Goal: Transaction & Acquisition: Purchase product/service

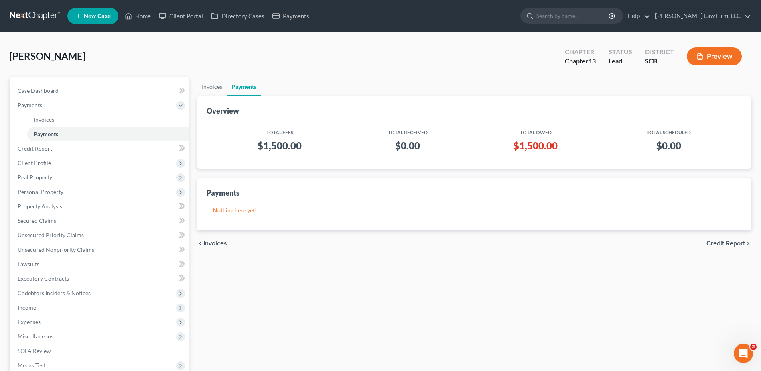
click at [586, 15] on input "search" at bounding box center [572, 15] width 73 height 15
type input "[PERSON_NAME]"
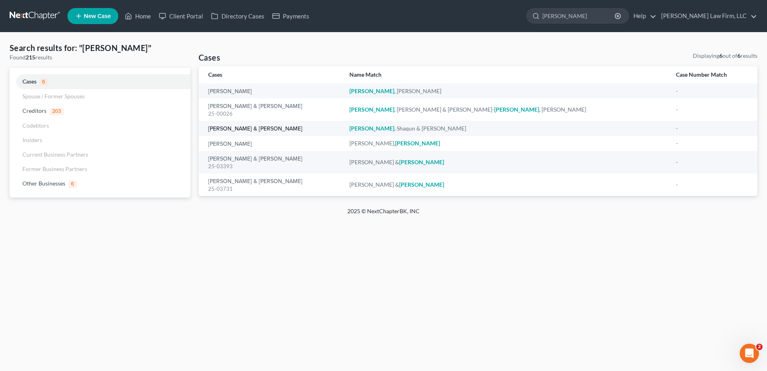
click at [245, 128] on link "[PERSON_NAME] & [PERSON_NAME]" at bounding box center [255, 129] width 94 height 6
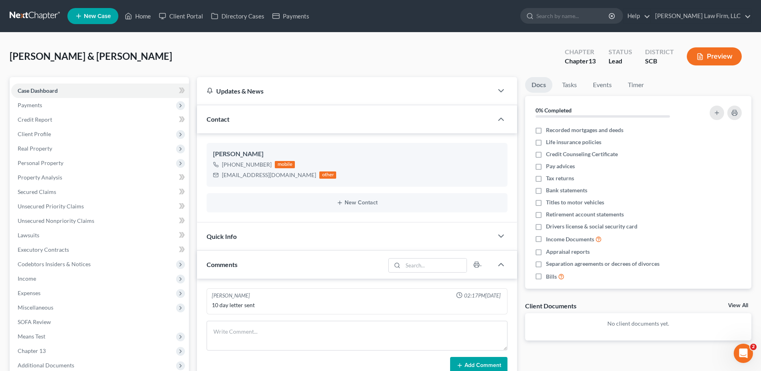
click at [47, 105] on span "Payments" at bounding box center [100, 105] width 178 height 14
click at [55, 122] on link "Invoices" at bounding box center [108, 119] width 162 height 14
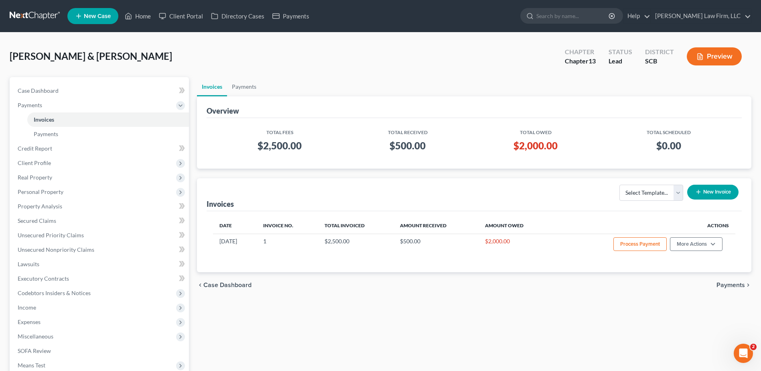
drag, startPoint x: 149, startPoint y: 8, endPoint x: 146, endPoint y: 12, distance: 4.8
click at [149, 8] on ul "New Case Home Client Portal Directory Cases Payments - No Result - See all resu…" at bounding box center [409, 16] width 684 height 21
click at [146, 13] on link "Home" at bounding box center [138, 16] width 34 height 14
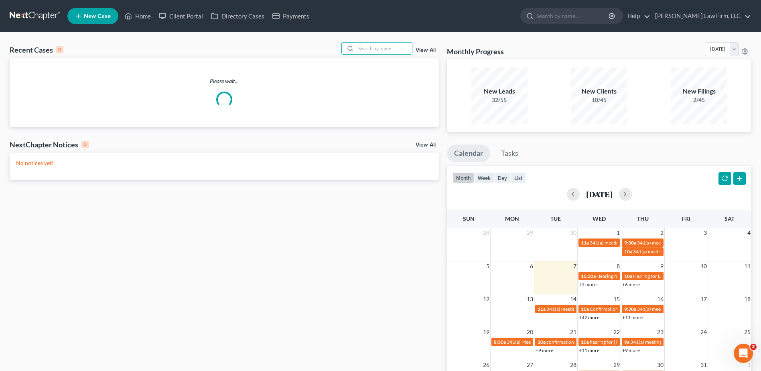
click at [388, 49] on input "search" at bounding box center [384, 49] width 56 height 12
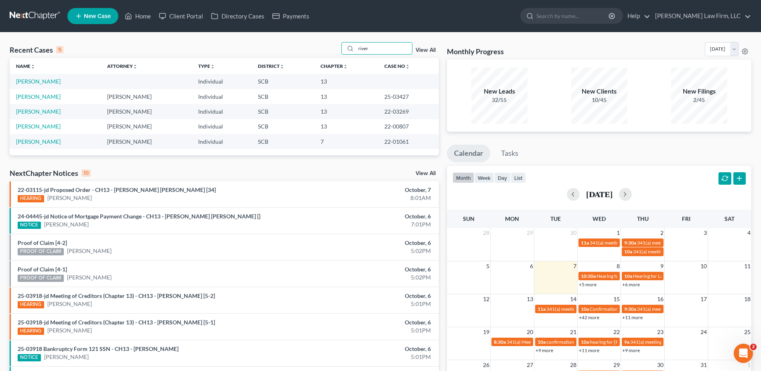
type input "river"
click at [26, 82] on link "[PERSON_NAME]" at bounding box center [38, 81] width 45 height 7
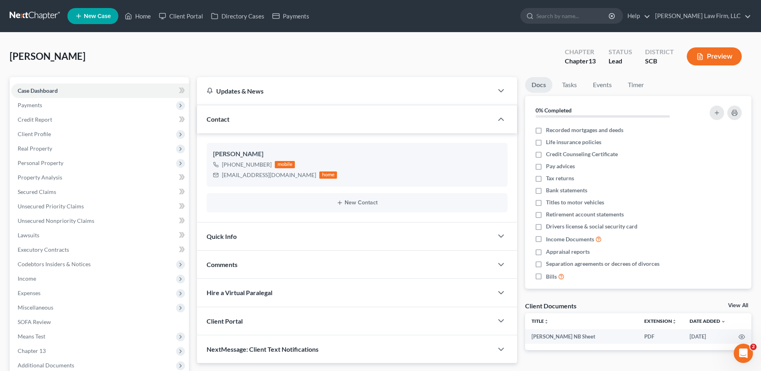
click at [33, 106] on span "Payments" at bounding box center [30, 104] width 24 height 7
click at [51, 120] on span "Invoices" at bounding box center [44, 119] width 20 height 7
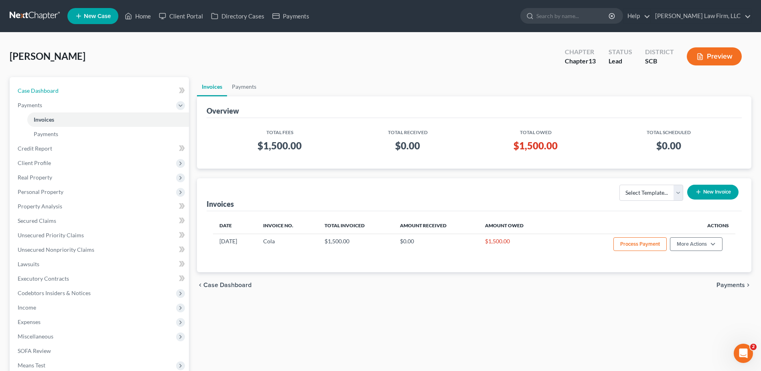
click at [68, 95] on link "Case Dashboard" at bounding box center [100, 90] width 178 height 14
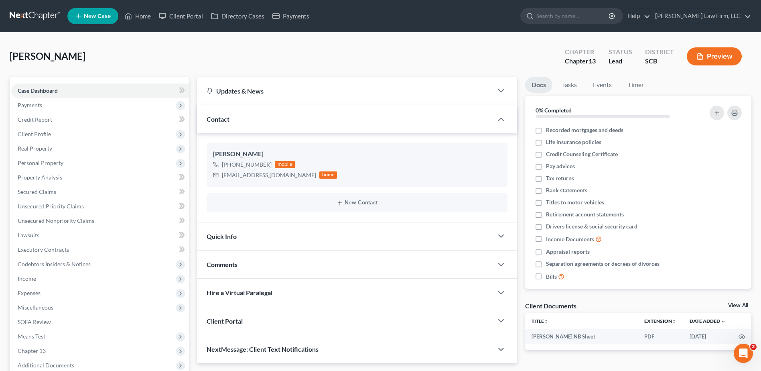
click at [128, 55] on div "[PERSON_NAME] Upgraded Chapter Chapter 13 Status Lead District SCB Preview" at bounding box center [381, 59] width 742 height 35
click at [581, 15] on input "search" at bounding box center [572, 15] width 73 height 15
type input "martin"
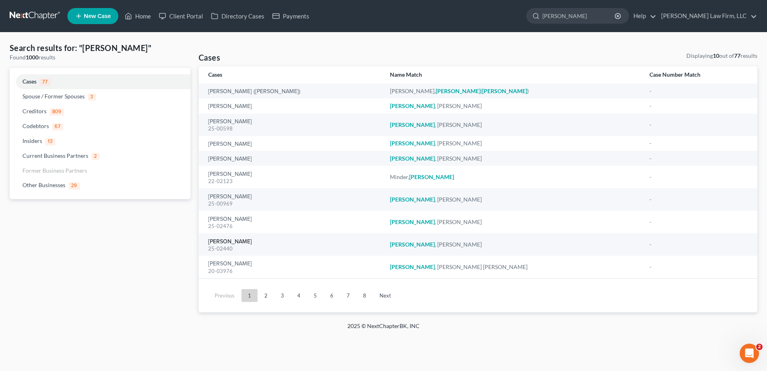
click at [237, 239] on link "[PERSON_NAME]" at bounding box center [230, 242] width 44 height 6
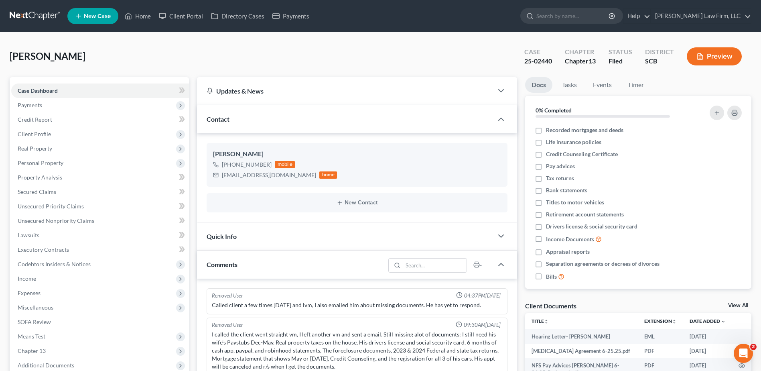
scroll to position [401, 0]
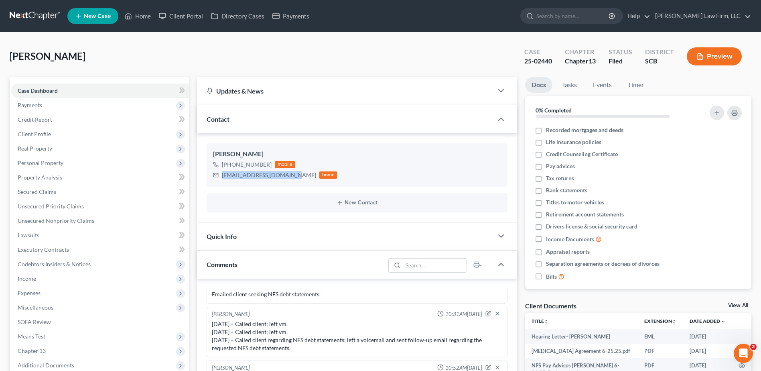
drag, startPoint x: 251, startPoint y: 171, endPoint x: 293, endPoint y: 174, distance: 41.8
click at [293, 174] on div "businessman395@gmail.com home" at bounding box center [275, 175] width 124 height 10
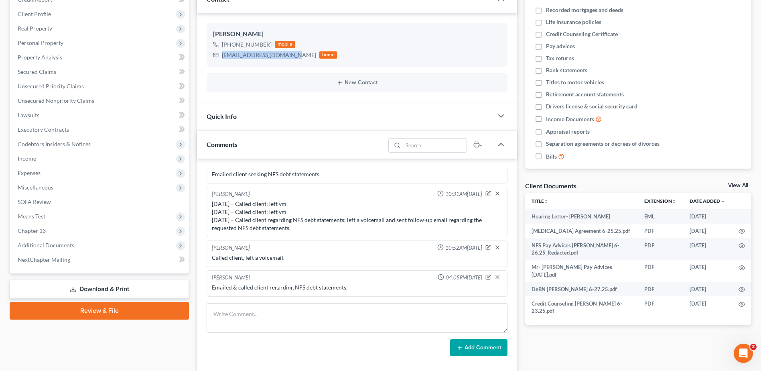
scroll to position [120, 0]
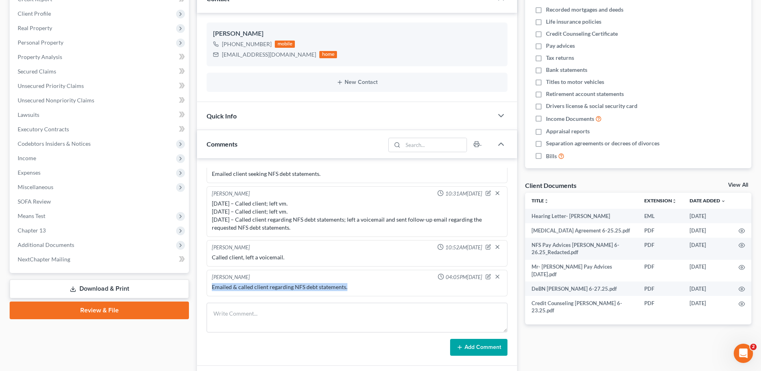
drag, startPoint x: 213, startPoint y: 287, endPoint x: 369, endPoint y: 287, distance: 155.6
click at [369, 287] on div "Emailed & called client regarding NFS debt statements." at bounding box center [357, 287] width 290 height 8
copy div "Emailed & called client regarding NFS debt statements."
click at [268, 325] on textarea at bounding box center [357, 317] width 301 height 30
paste textarea "Emailed & called client regarding NFS debt statements."
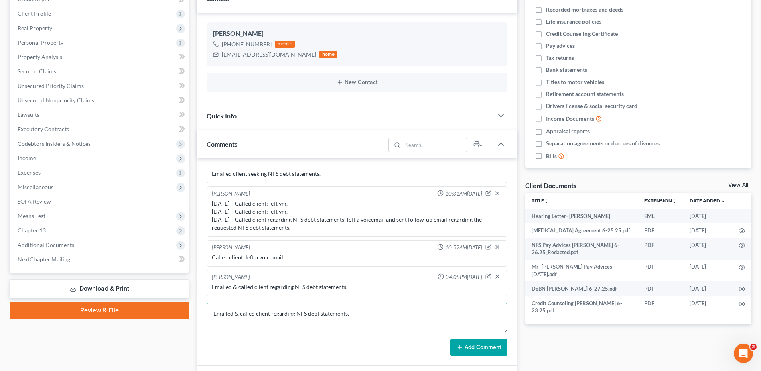
type textarea "Emailed & called client regarding NFS debt statements."
click at [495, 346] on button "Add Comment" at bounding box center [478, 346] width 57 height 17
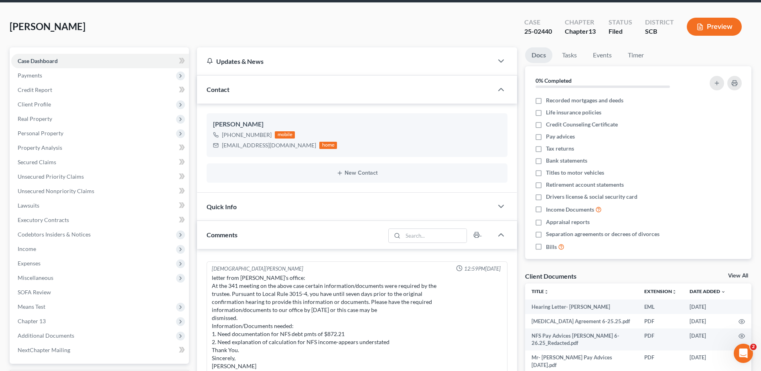
scroll to position [0, 0]
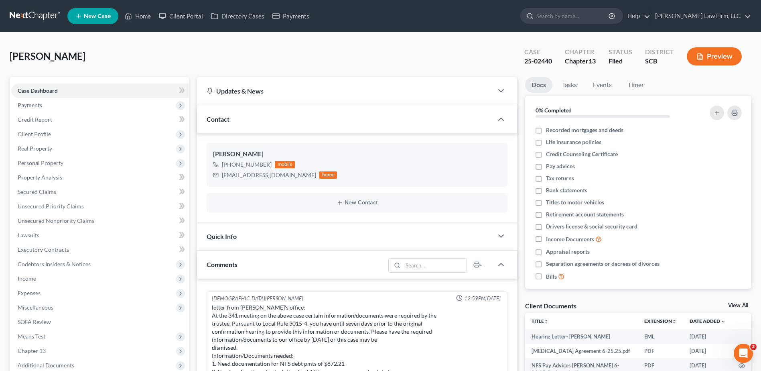
click at [35, 8] on nav "Home New Case Client Portal Directory Cases Payments Meredith Law Firm, LLC aca…" at bounding box center [380, 16] width 761 height 32
click at [39, 17] on link at bounding box center [35, 16] width 51 height 14
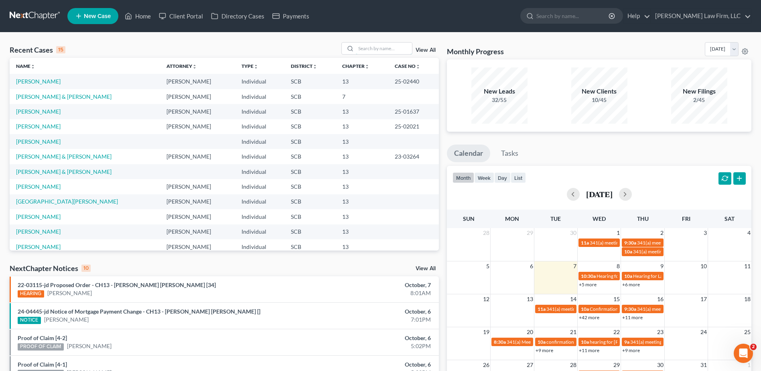
click at [376, 47] on input "search" at bounding box center [384, 49] width 56 height 12
type input "calhoun"
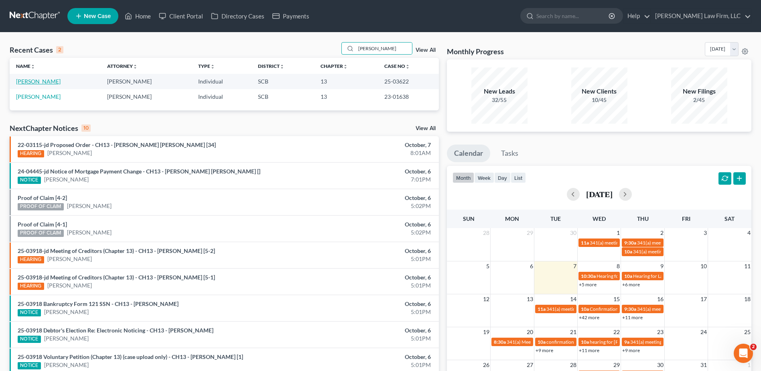
click at [32, 81] on link "Calhoun, Michelle" at bounding box center [38, 81] width 45 height 7
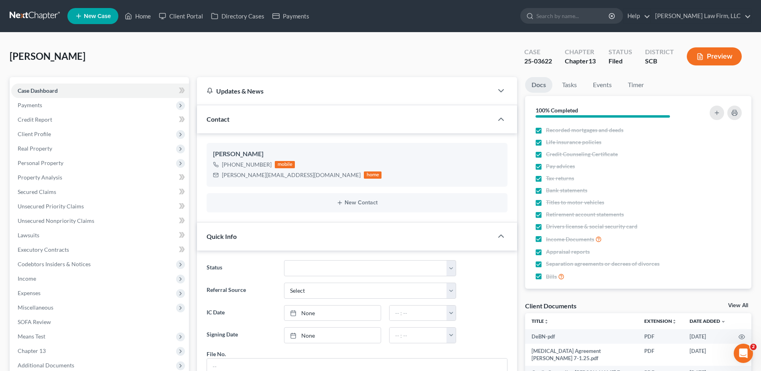
click at [30, 14] on link at bounding box center [35, 16] width 51 height 14
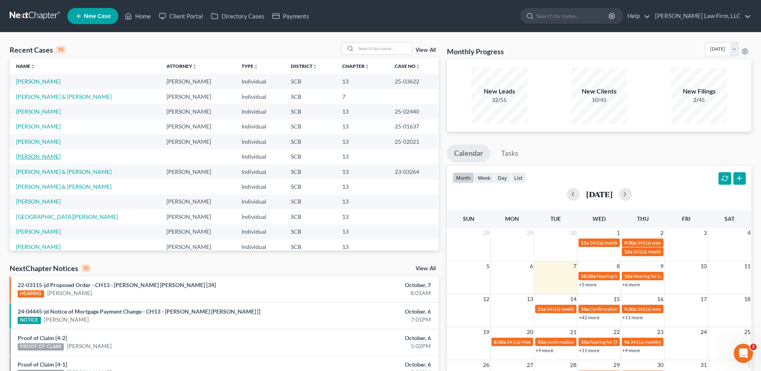
click at [43, 155] on link "[PERSON_NAME]" at bounding box center [38, 156] width 45 height 7
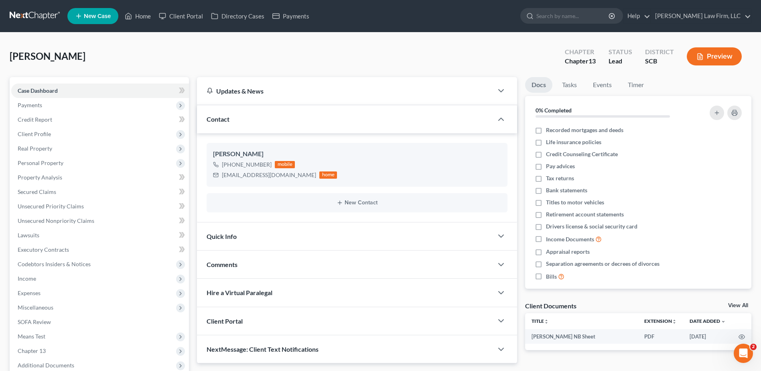
click at [59, 104] on span "Payments" at bounding box center [100, 105] width 178 height 14
click at [62, 124] on link "Invoices" at bounding box center [108, 119] width 162 height 14
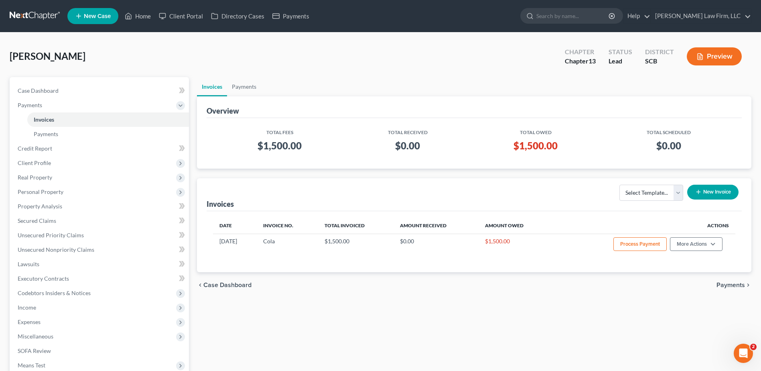
click at [395, 49] on div "[PERSON_NAME] Upgraded Chapter Chapter 13 Status Lead District SCB Preview" at bounding box center [381, 59] width 742 height 35
click at [335, 101] on div "Overview" at bounding box center [474, 107] width 535 height 22
drag, startPoint x: 390, startPoint y: 89, endPoint x: 380, endPoint y: 85, distance: 11.2
click at [390, 89] on ul "Invoices Payments" at bounding box center [474, 86] width 554 height 19
click at [318, 67] on div "[PERSON_NAME] Upgraded Chapter Chapter 13 Status Lead District SCB Preview" at bounding box center [381, 59] width 742 height 35
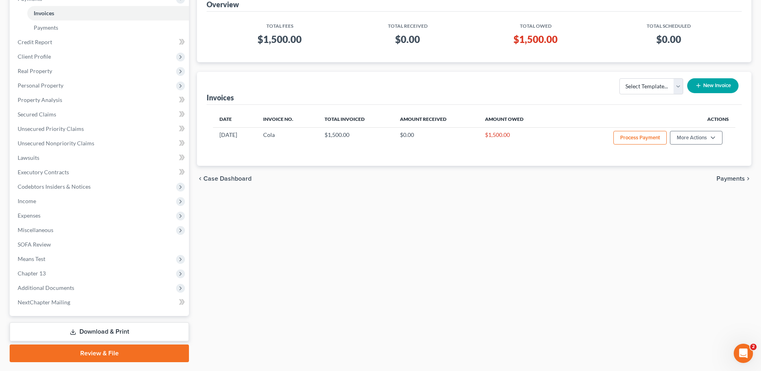
scroll to position [120, 0]
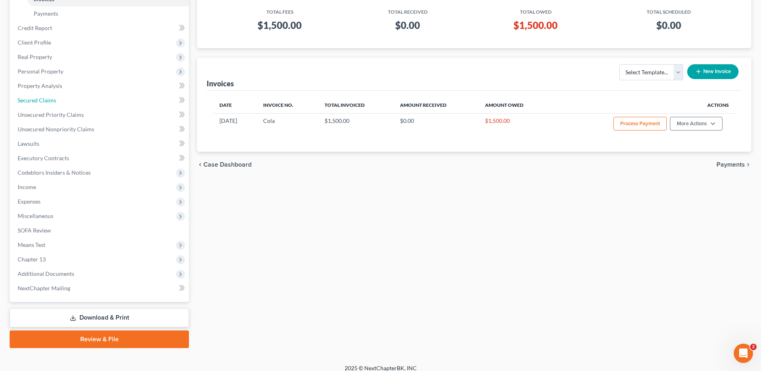
click at [76, 104] on link "Secured Claims" at bounding box center [100, 100] width 178 height 14
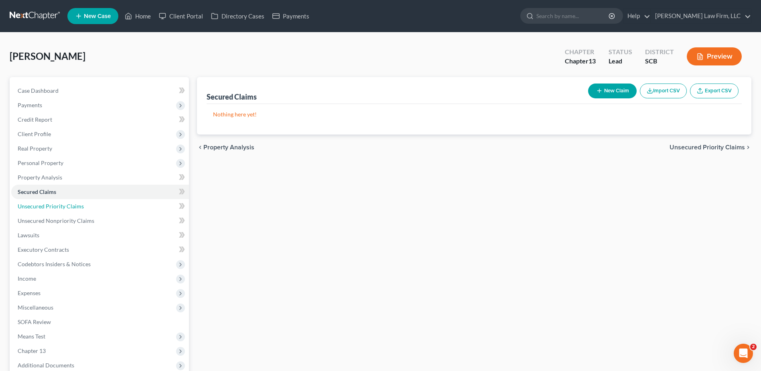
click at [121, 211] on link "Unsecured Priority Claims" at bounding box center [100, 206] width 178 height 14
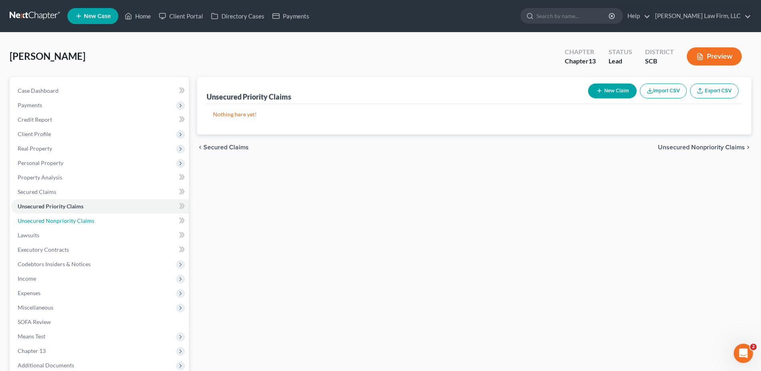
click at [120, 219] on link "Unsecured Nonpriority Claims" at bounding box center [100, 220] width 178 height 14
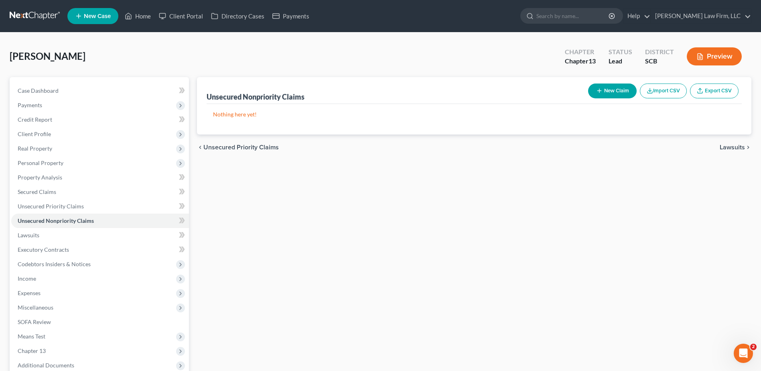
click at [32, 16] on link at bounding box center [35, 16] width 51 height 14
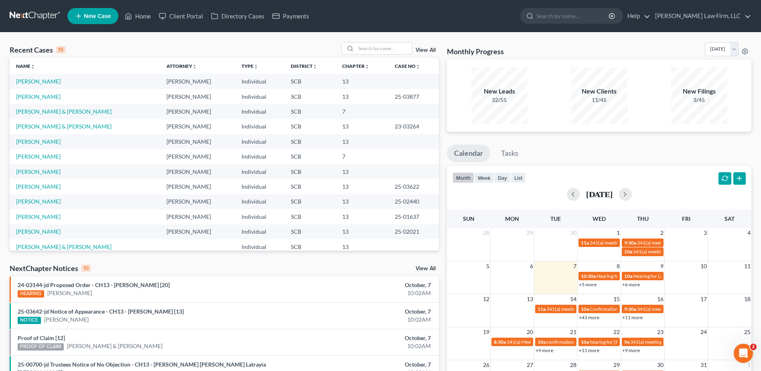
click at [386, 45] on input "search" at bounding box center [384, 49] width 56 height 12
type input "norwell"
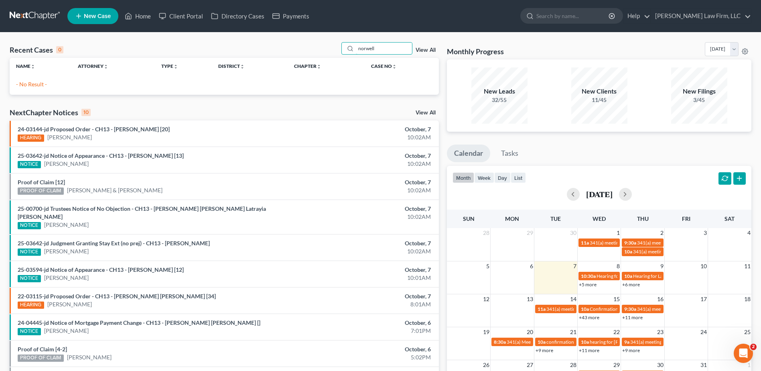
drag, startPoint x: 394, startPoint y: 47, endPoint x: 207, endPoint y: 53, distance: 186.6
click at [207, 53] on div "Recent Cases 0 norwell View All" at bounding box center [224, 50] width 429 height 16
type input "laurina"
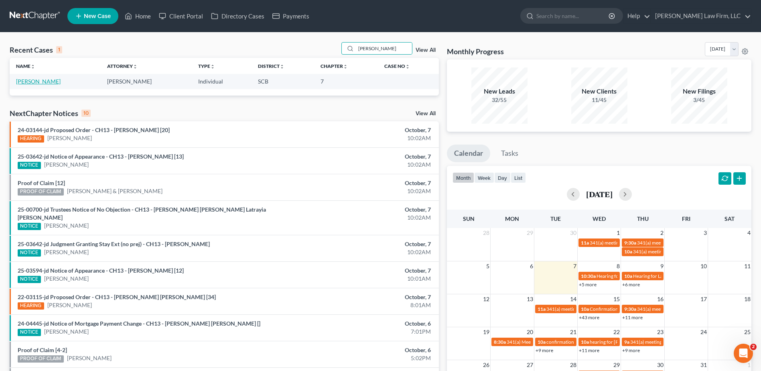
click at [45, 82] on link "Nowell, Laurina" at bounding box center [38, 81] width 45 height 7
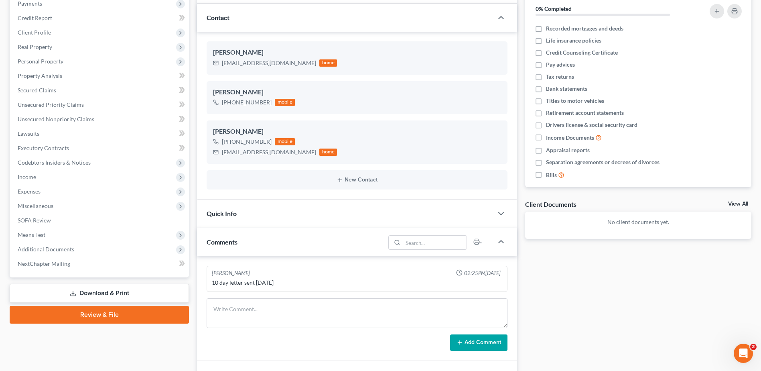
scroll to position [80, 0]
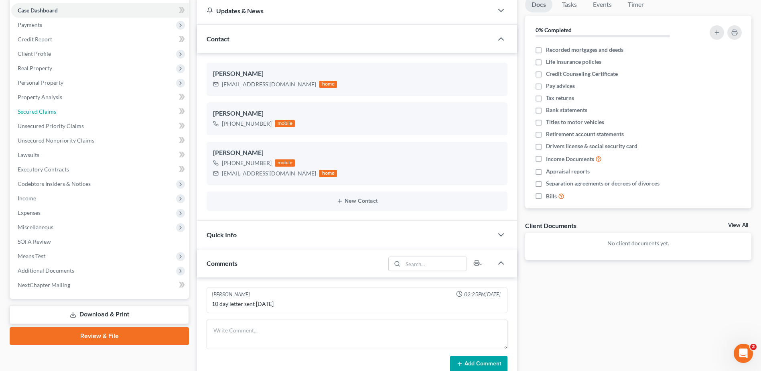
click at [45, 111] on span "Secured Claims" at bounding box center [37, 111] width 38 height 7
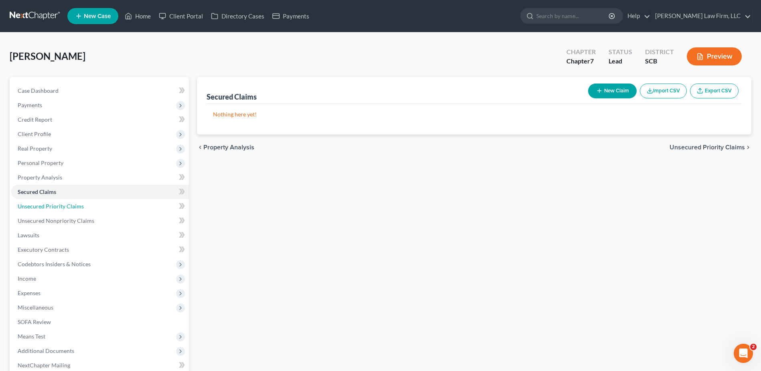
click at [76, 207] on span "Unsecured Priority Claims" at bounding box center [51, 206] width 66 height 7
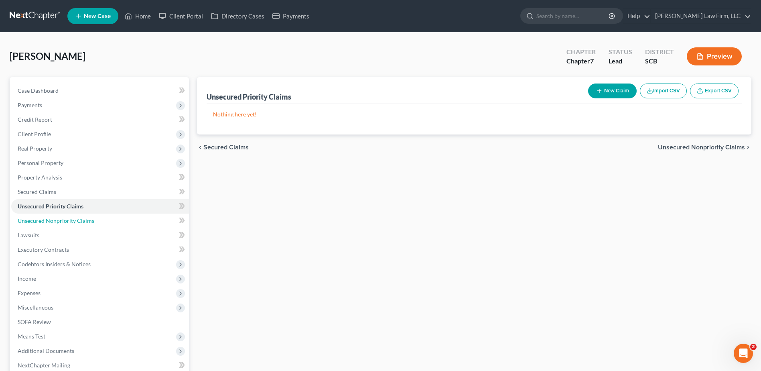
click at [75, 217] on span "Unsecured Nonpriority Claims" at bounding box center [56, 220] width 77 height 7
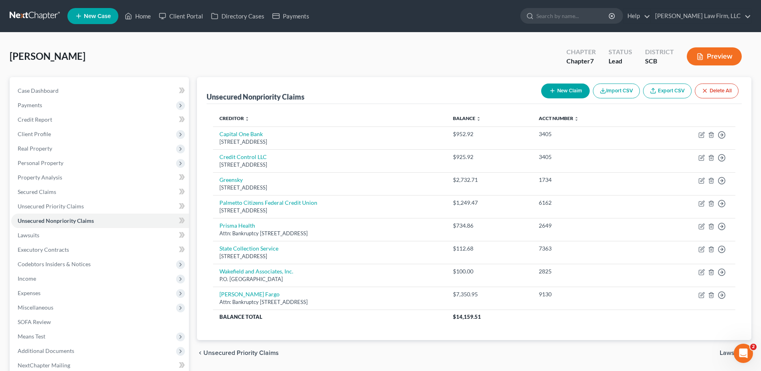
click at [35, 13] on link at bounding box center [35, 16] width 51 height 14
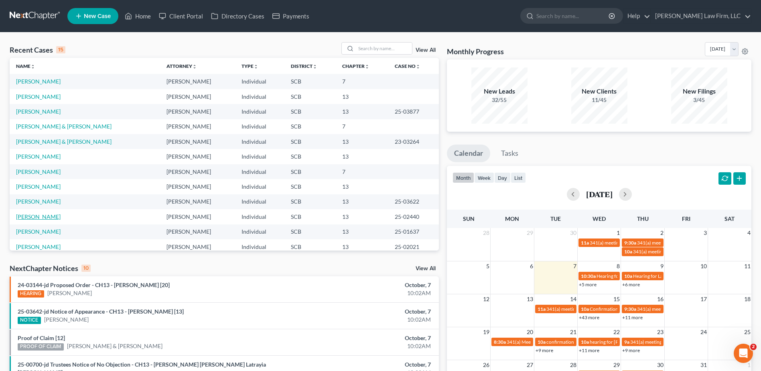
click at [44, 217] on link "[PERSON_NAME]" at bounding box center [38, 216] width 45 height 7
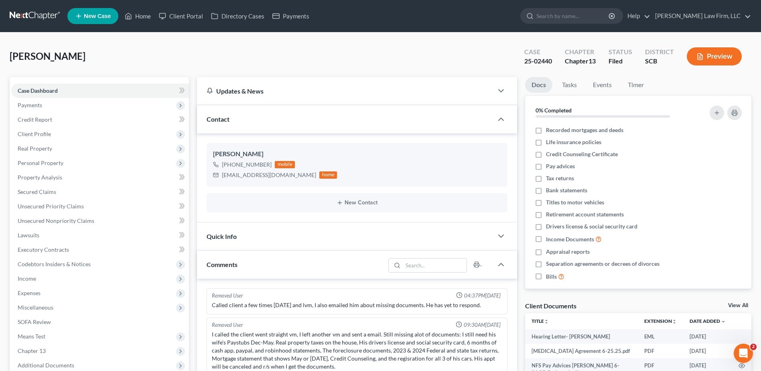
scroll to position [431, 0]
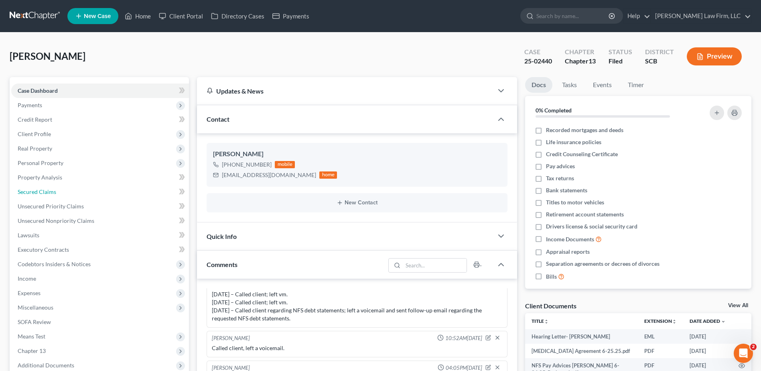
click at [60, 194] on link "Secured Claims" at bounding box center [100, 191] width 178 height 14
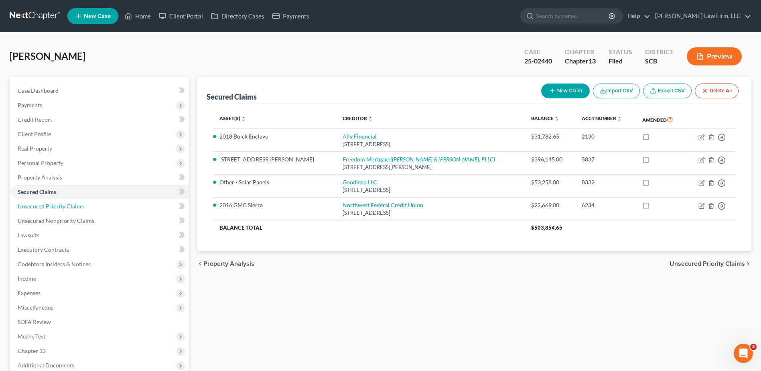
click at [67, 205] on span "Unsecured Priority Claims" at bounding box center [51, 206] width 66 height 7
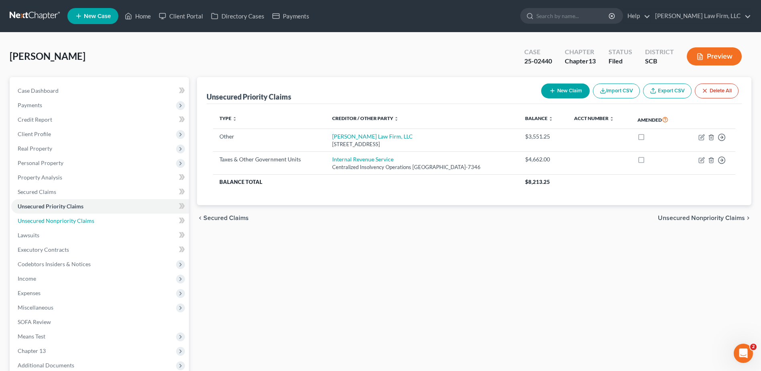
click at [41, 219] on span "Unsecured Nonpriority Claims" at bounding box center [56, 220] width 77 height 7
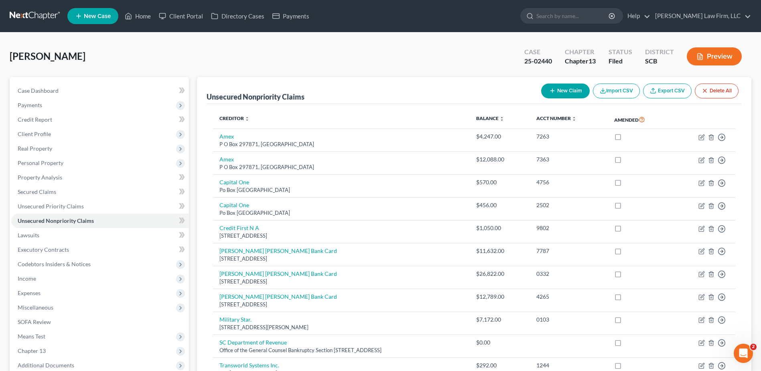
click at [56, 9] on link at bounding box center [35, 16] width 51 height 14
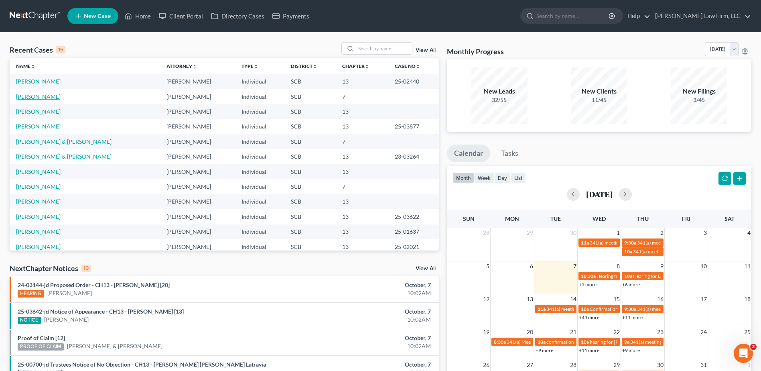
click at [44, 95] on link "[PERSON_NAME]" at bounding box center [38, 96] width 45 height 7
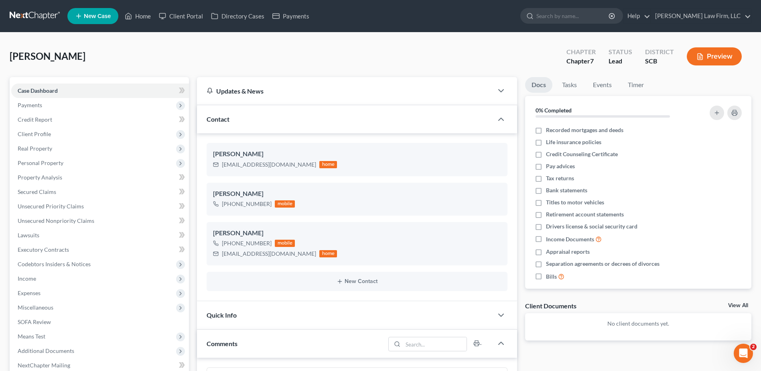
scroll to position [40, 0]
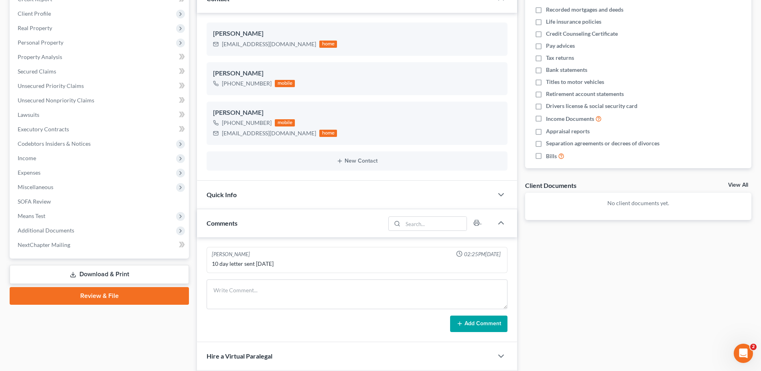
click at [116, 270] on link "Download & Print" at bounding box center [99, 274] width 179 height 19
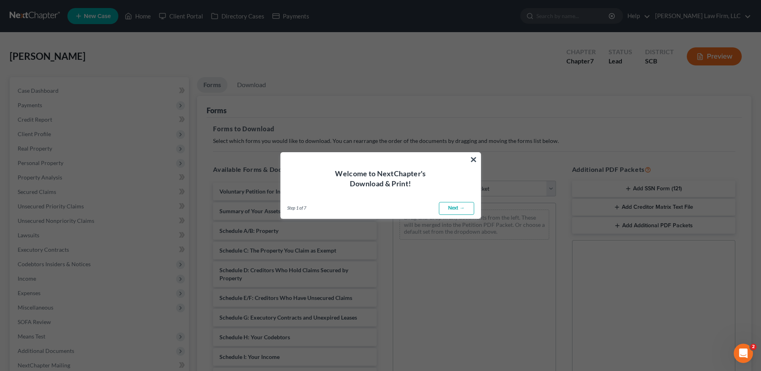
click at [472, 159] on button "×" at bounding box center [474, 159] width 8 height 13
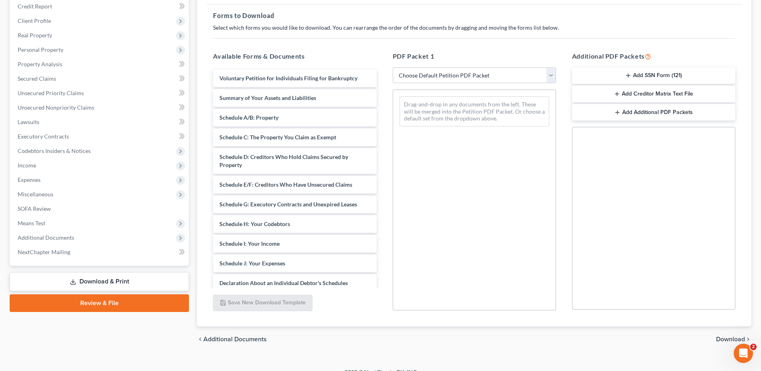
scroll to position [120, 0]
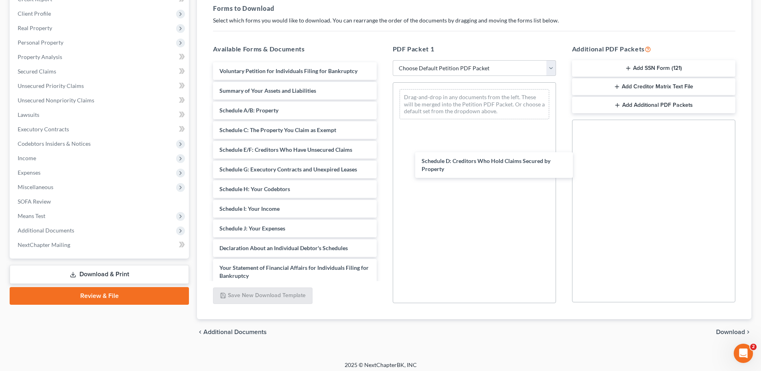
drag, startPoint x: 261, startPoint y: 150, endPoint x: 458, endPoint y: 162, distance: 197.6
click at [383, 162] on div "Schedule D: Creditors Who Hold Claims Secured by Property Voluntary Petition fo…" at bounding box center [295, 244] width 176 height 364
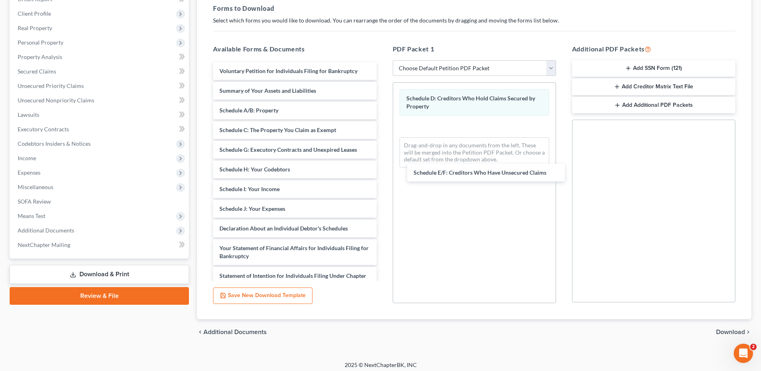
drag, startPoint x: 259, startPoint y: 148, endPoint x: 448, endPoint y: 176, distance: 190.9
click at [383, 170] on div "Schedule E/F: Creditors Who Have Unsecured Claims Voluntary Petition for Indivi…" at bounding box center [295, 234] width 176 height 344
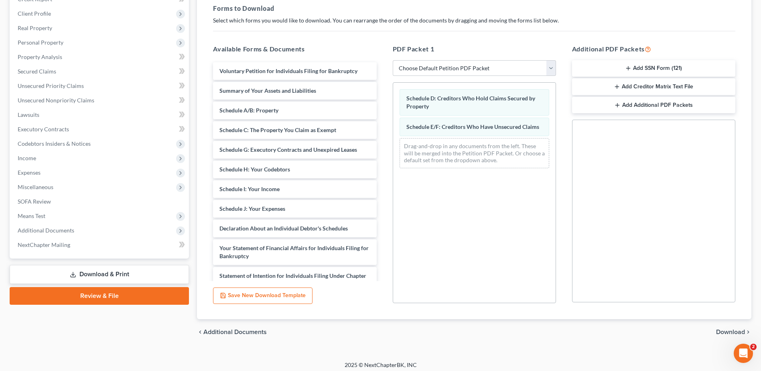
click at [736, 333] on span "Download" at bounding box center [730, 331] width 29 height 6
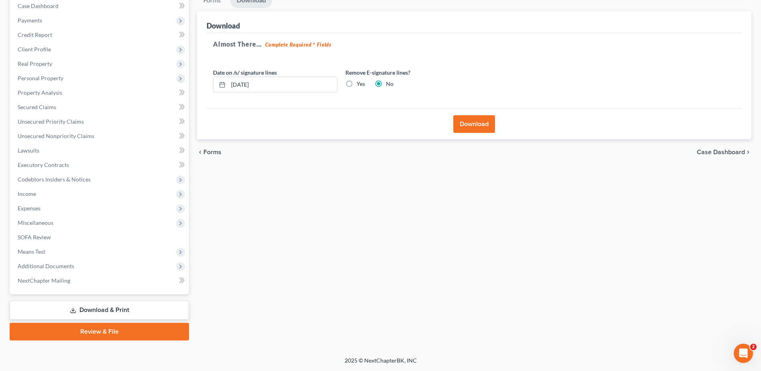
scroll to position [85, 0]
click at [463, 119] on button "Download" at bounding box center [474, 124] width 42 height 18
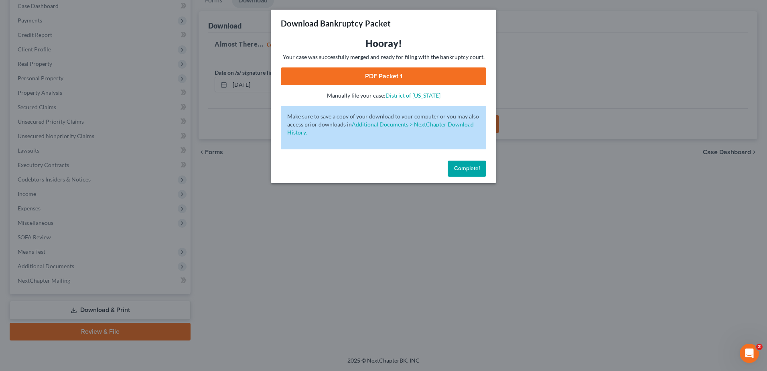
click at [465, 169] on span "Complete!" at bounding box center [467, 168] width 26 height 7
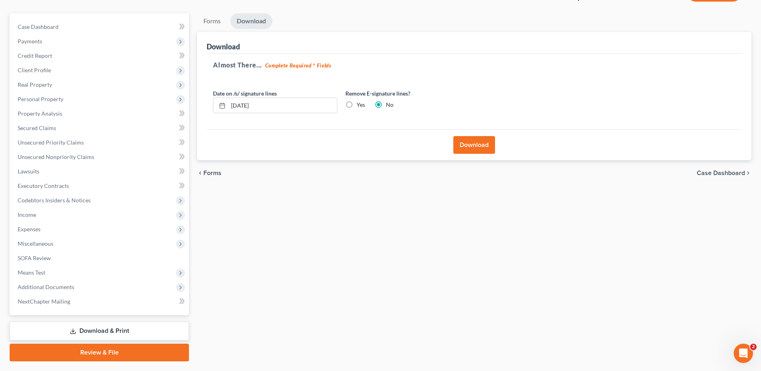
scroll to position [45, 0]
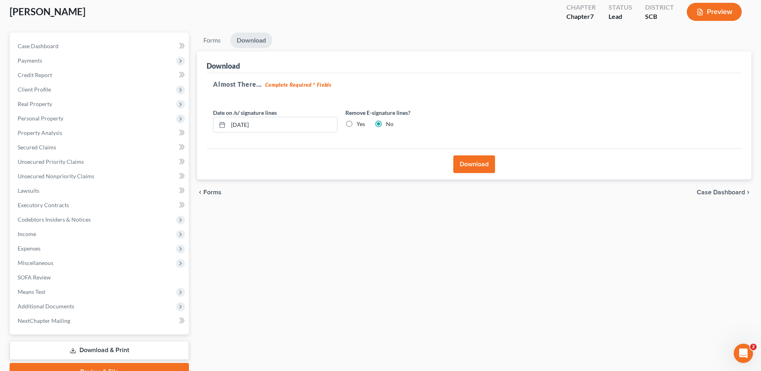
click at [469, 166] on button "Download" at bounding box center [474, 164] width 42 height 18
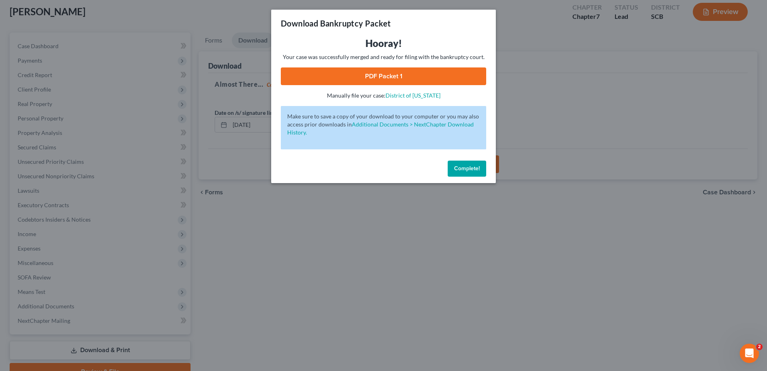
click at [465, 169] on span "Complete!" at bounding box center [467, 168] width 26 height 7
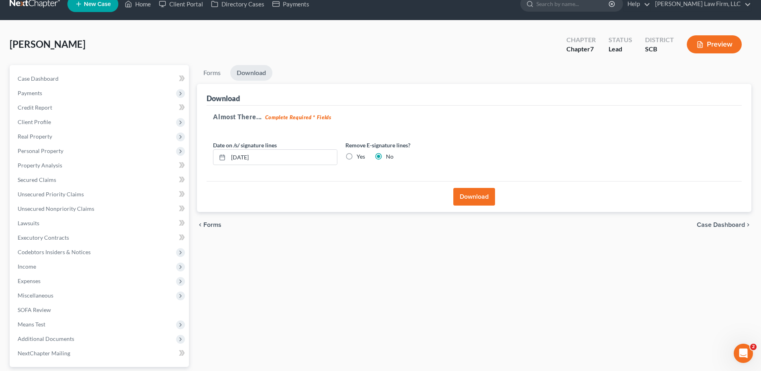
scroll to position [4, 0]
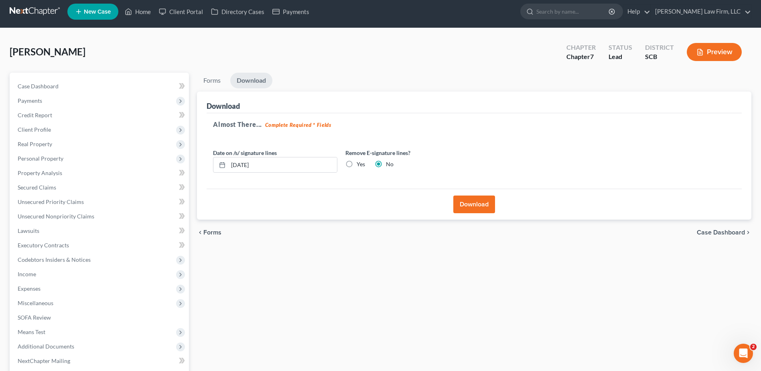
click at [251, 83] on link "Download" at bounding box center [251, 81] width 42 height 16
click at [473, 206] on button "Download" at bounding box center [474, 204] width 42 height 18
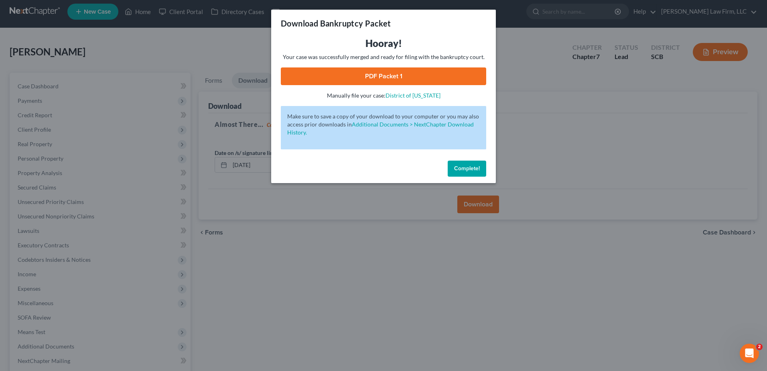
click at [372, 77] on link "PDF Packet 1" at bounding box center [383, 76] width 205 height 18
click at [470, 171] on span "Complete!" at bounding box center [467, 168] width 26 height 7
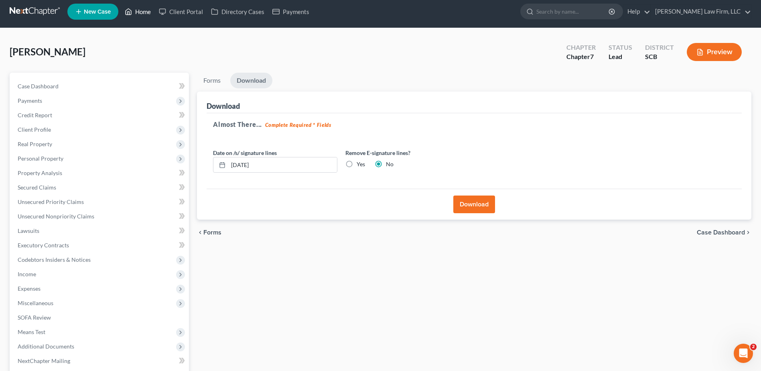
click at [140, 13] on link "Home" at bounding box center [138, 11] width 34 height 14
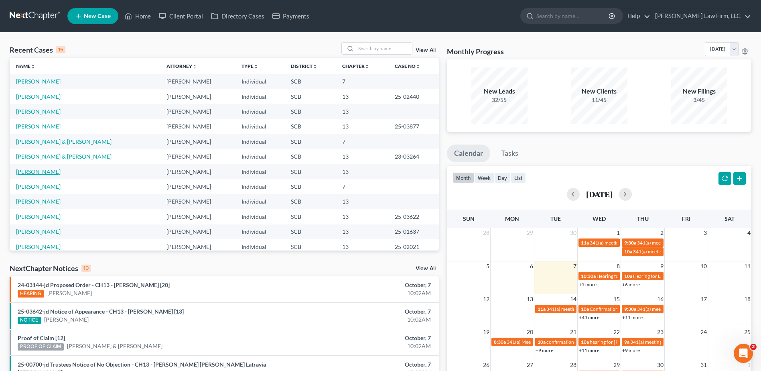
click at [37, 170] on link "[PERSON_NAME]" at bounding box center [38, 171] width 45 height 7
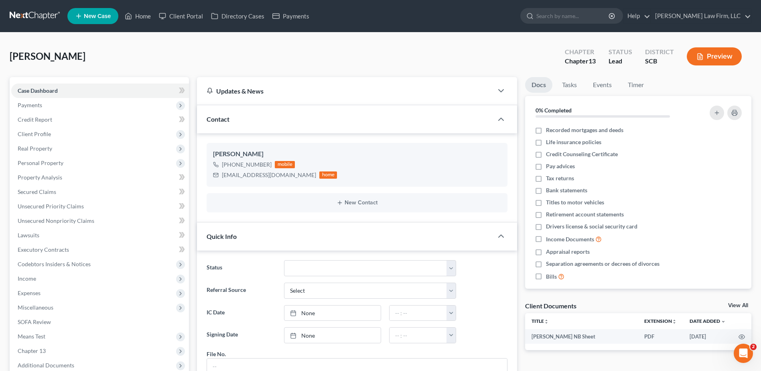
click at [50, 109] on span "Payments" at bounding box center [100, 105] width 178 height 14
click at [63, 119] on link "Invoices" at bounding box center [108, 119] width 162 height 14
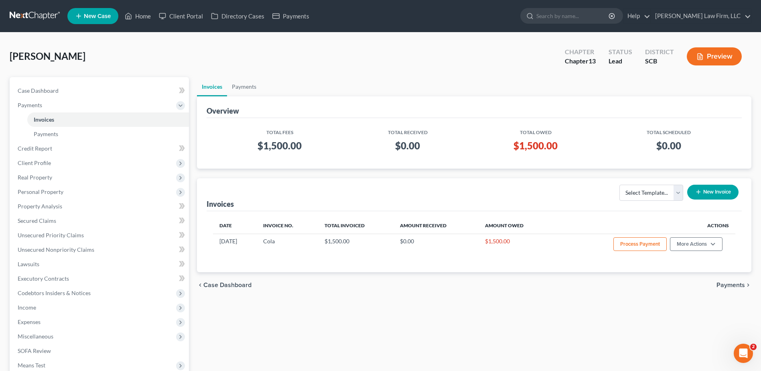
click at [447, 53] on div "[PERSON_NAME] Upgraded Chapter Chapter 13 Status Lead District SCB Preview" at bounding box center [381, 59] width 742 height 35
click at [159, 45] on div "[PERSON_NAME] Upgraded Chapter Chapter 13 Status Lead District SCB Preview Peti…" at bounding box center [380, 258] width 761 height 452
click at [624, 239] on button "Process Payment" at bounding box center [639, 244] width 53 height 14
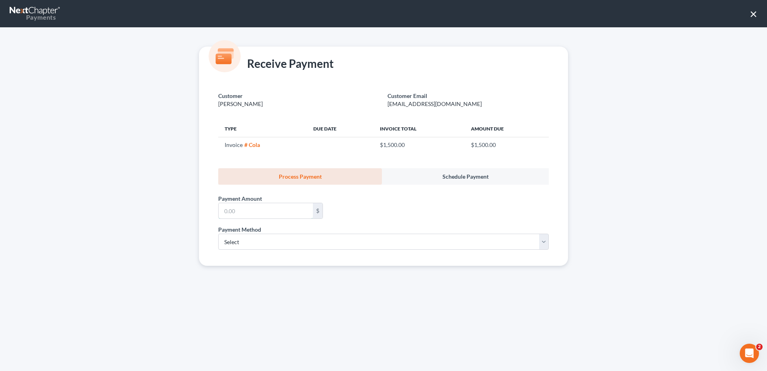
click at [278, 218] on input "text" at bounding box center [266, 210] width 94 height 15
type input "1,500.00"
click at [291, 230] on div "Payment Method * Select ACH Credit Card" at bounding box center [383, 237] width 330 height 24
click at [286, 242] on select "Select ACH Credit Card" at bounding box center [383, 241] width 330 height 16
select select "1"
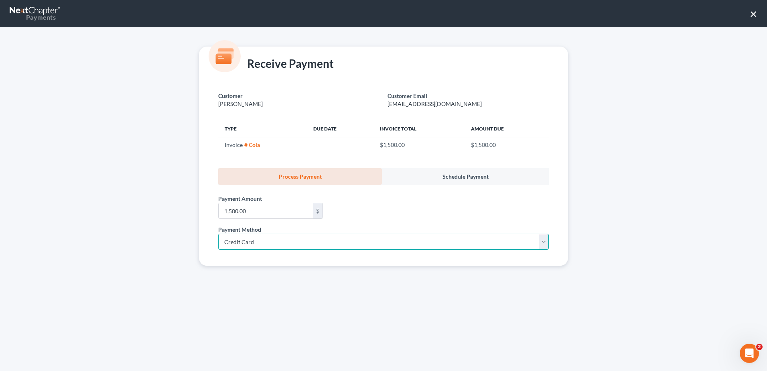
click at [218, 233] on select "Select ACH Credit Card" at bounding box center [383, 241] width 330 height 16
select select "42"
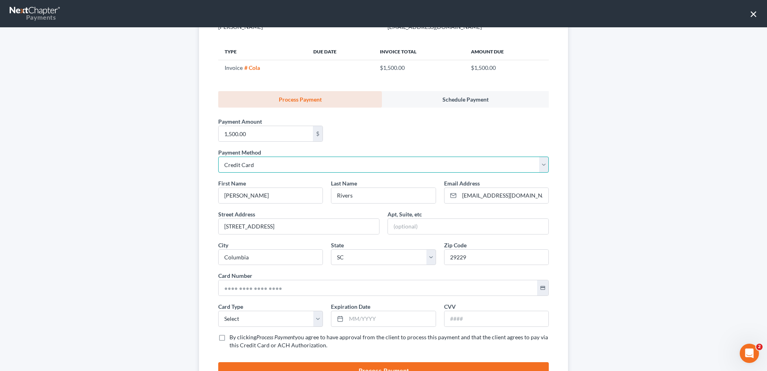
scroll to position [80, 0]
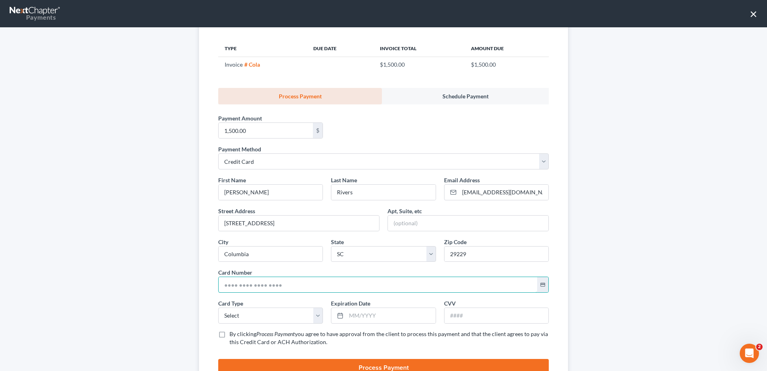
click at [325, 283] on input "text" at bounding box center [378, 284] width 318 height 15
type input "[CREDIT_CARD_NUMBER]"
click at [287, 320] on select "Select Visa MasterCard Discover American Express" at bounding box center [270, 315] width 105 height 16
select select "0"
click at [218, 307] on select "Select Visa MasterCard Discover American Express" at bounding box center [270, 315] width 105 height 16
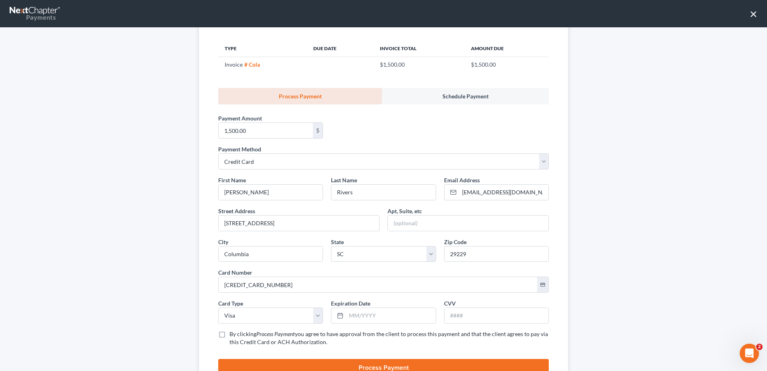
click at [365, 306] on span "Expiration Date" at bounding box center [350, 303] width 39 height 7
click at [365, 311] on input "text" at bounding box center [390, 315] width 89 height 15
type input "12/2029"
click at [485, 308] on input "text" at bounding box center [496, 315] width 104 height 15
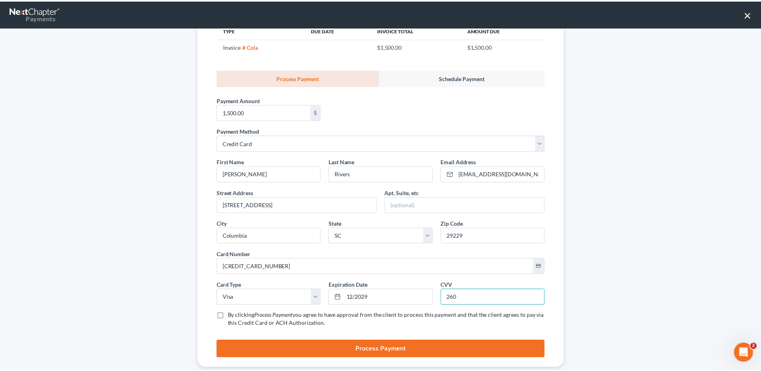
scroll to position [115, 0]
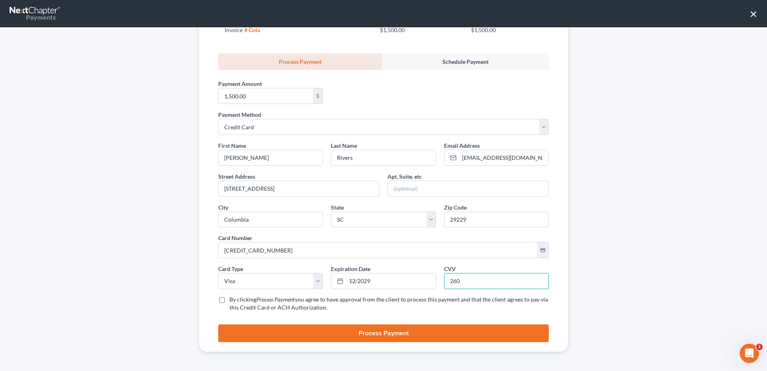
type input "260"
click at [393, 332] on button "Process Payment" at bounding box center [383, 333] width 330 height 18
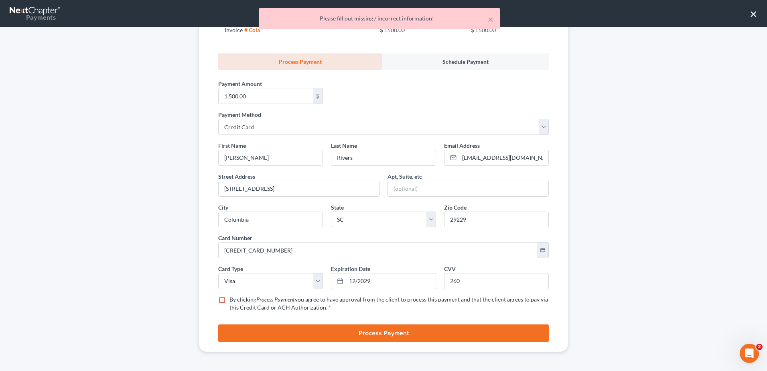
click at [229, 299] on label "By clicking Process Payment you agree to have approval from the client to proce…" at bounding box center [388, 303] width 319 height 16
click at [233, 299] on input "By clicking Process Payment you agree to have approval from the client to proce…" at bounding box center [235, 297] width 5 height 5
checkbox input "true"
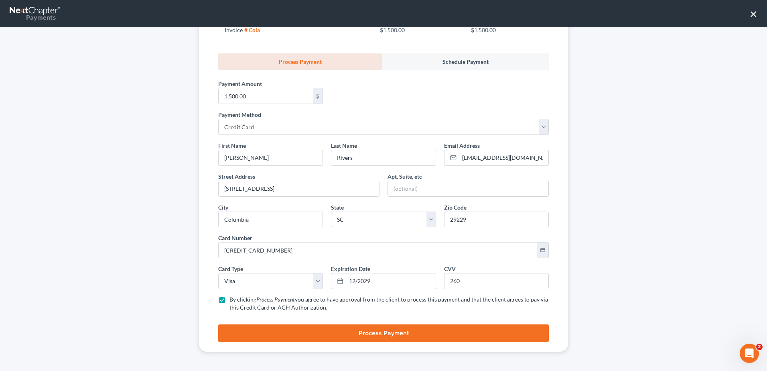
click at [282, 333] on button "Process Payment" at bounding box center [383, 333] width 330 height 18
